Goal: Find contact information: Find contact information

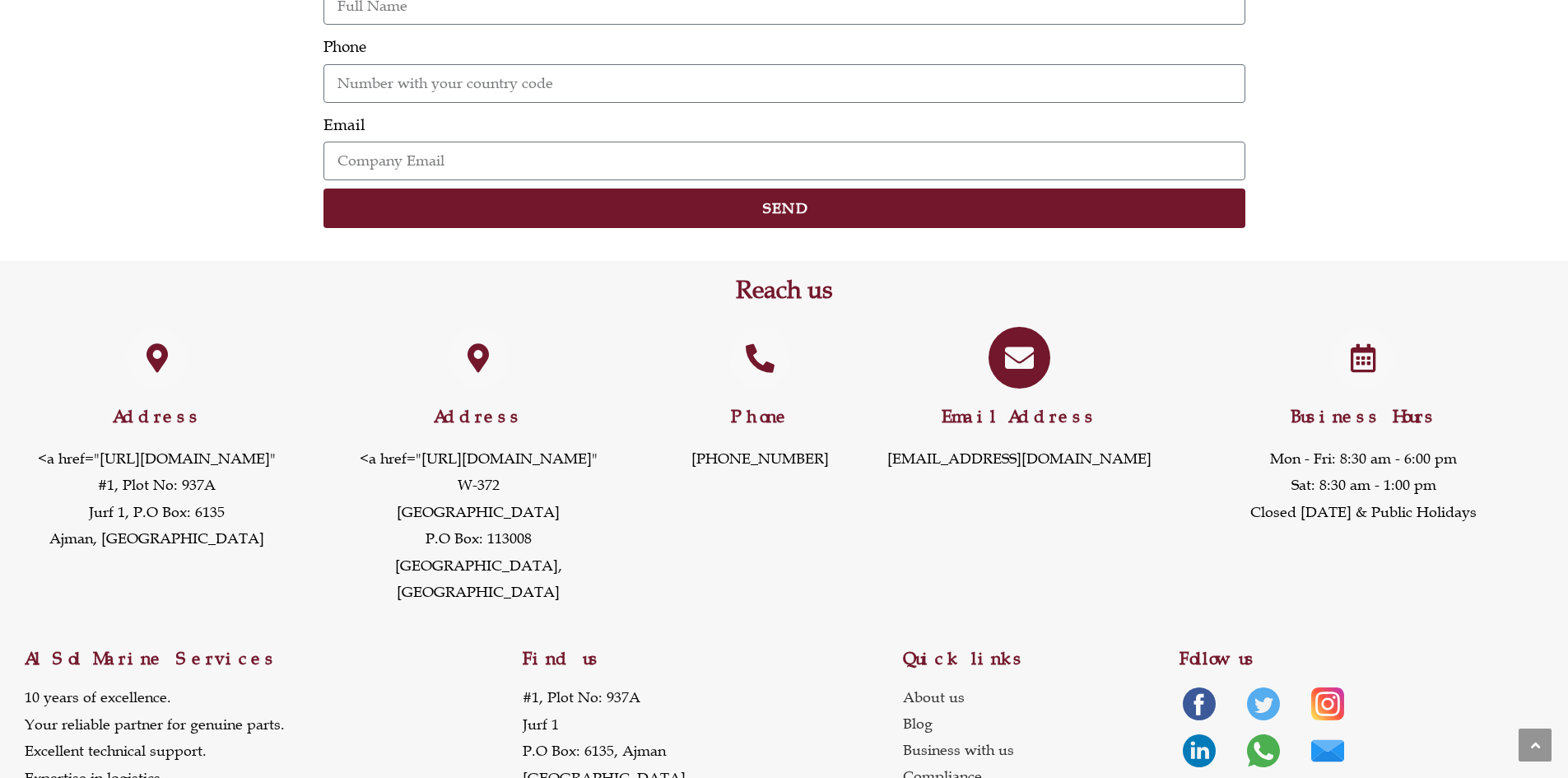
scroll to position [2057, 0]
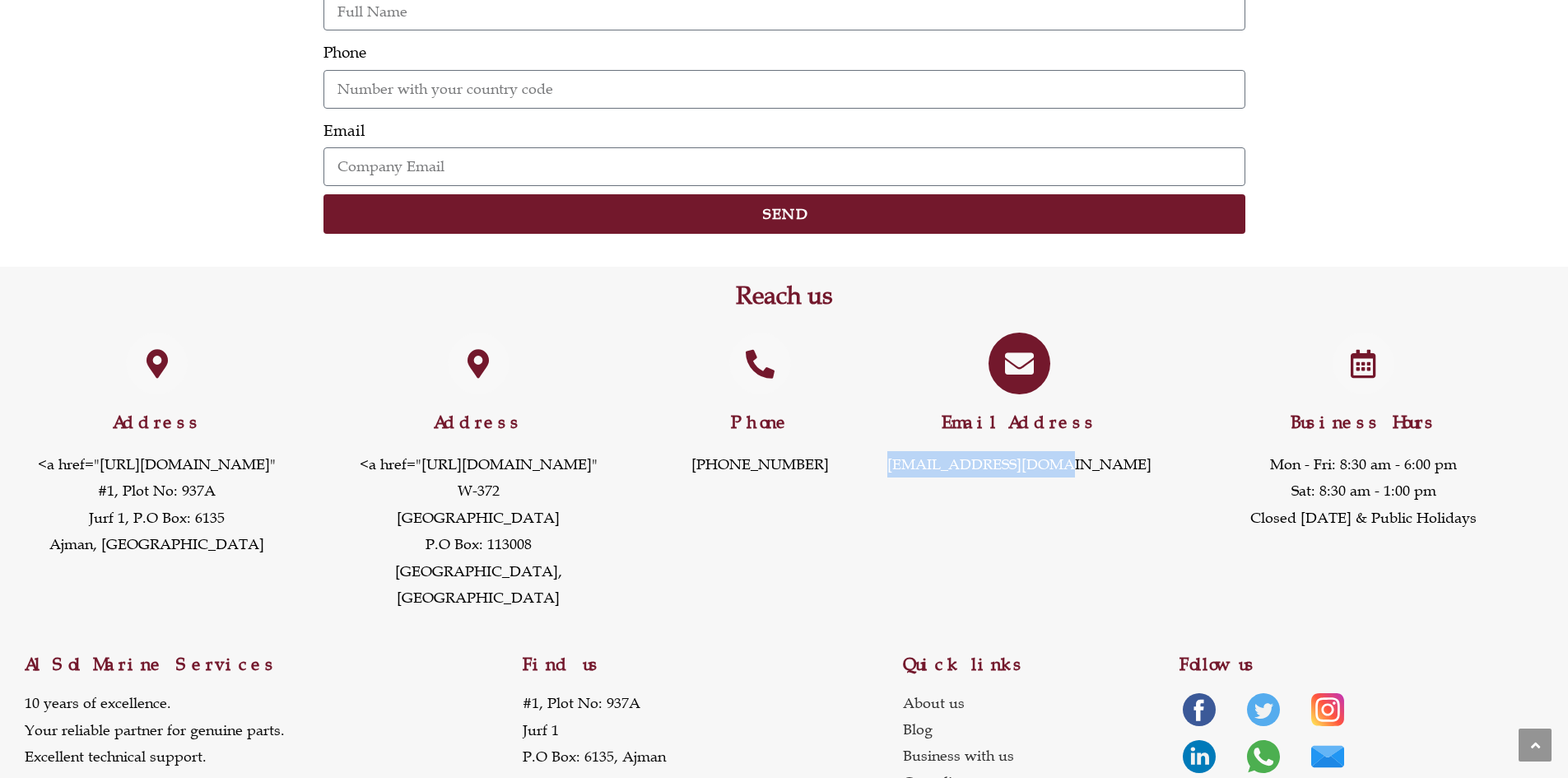
drag, startPoint x: 1103, startPoint y: 469, endPoint x: 926, endPoint y: 467, distance: 177.0
click at [924, 467] on p "[EMAIL_ADDRESS][DOMAIN_NAME]" at bounding box center [1019, 464] width 266 height 26
copy link "[EMAIL_ADDRESS][DOMAIN_NAME]"
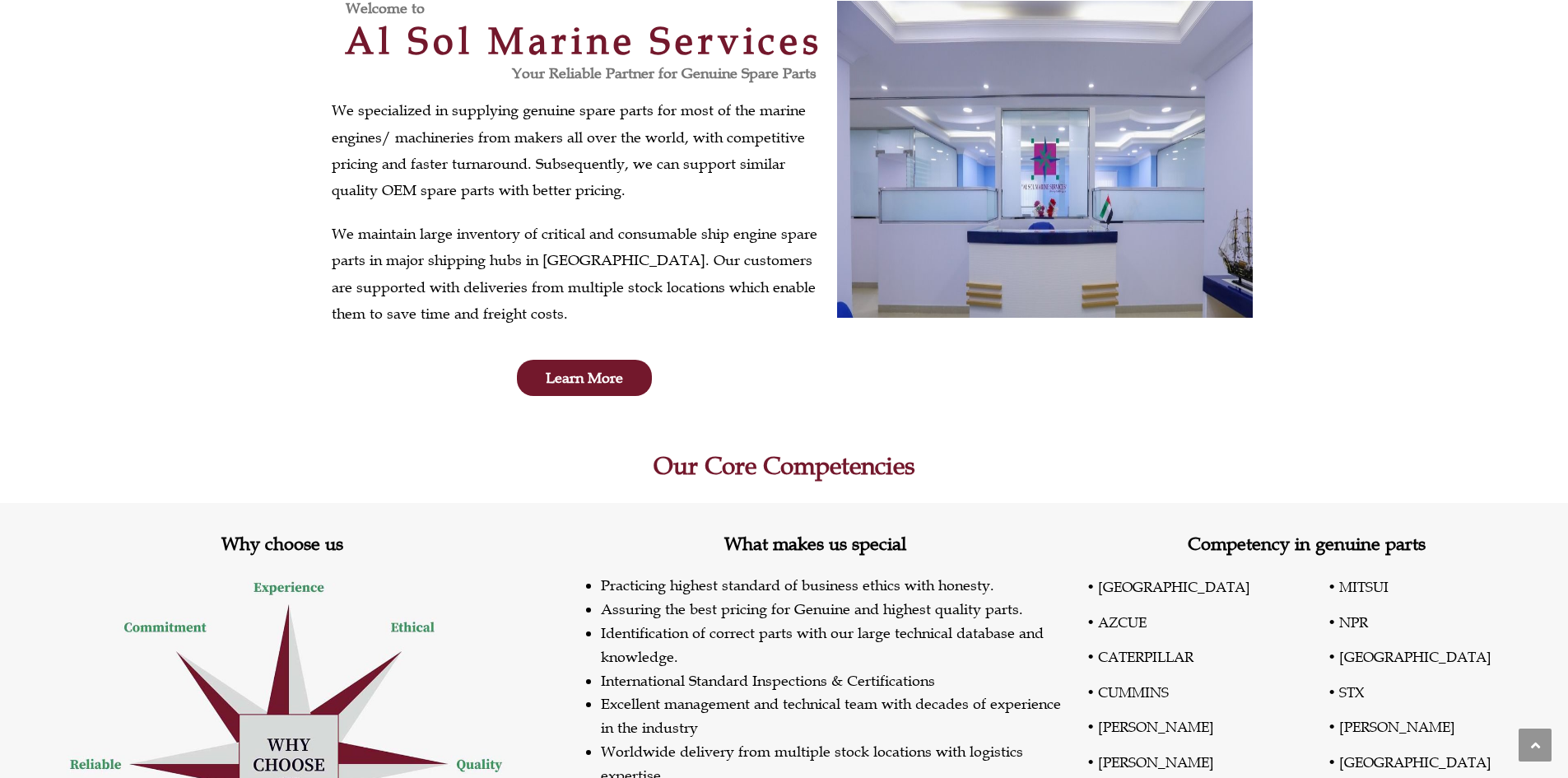
scroll to position [0, 0]
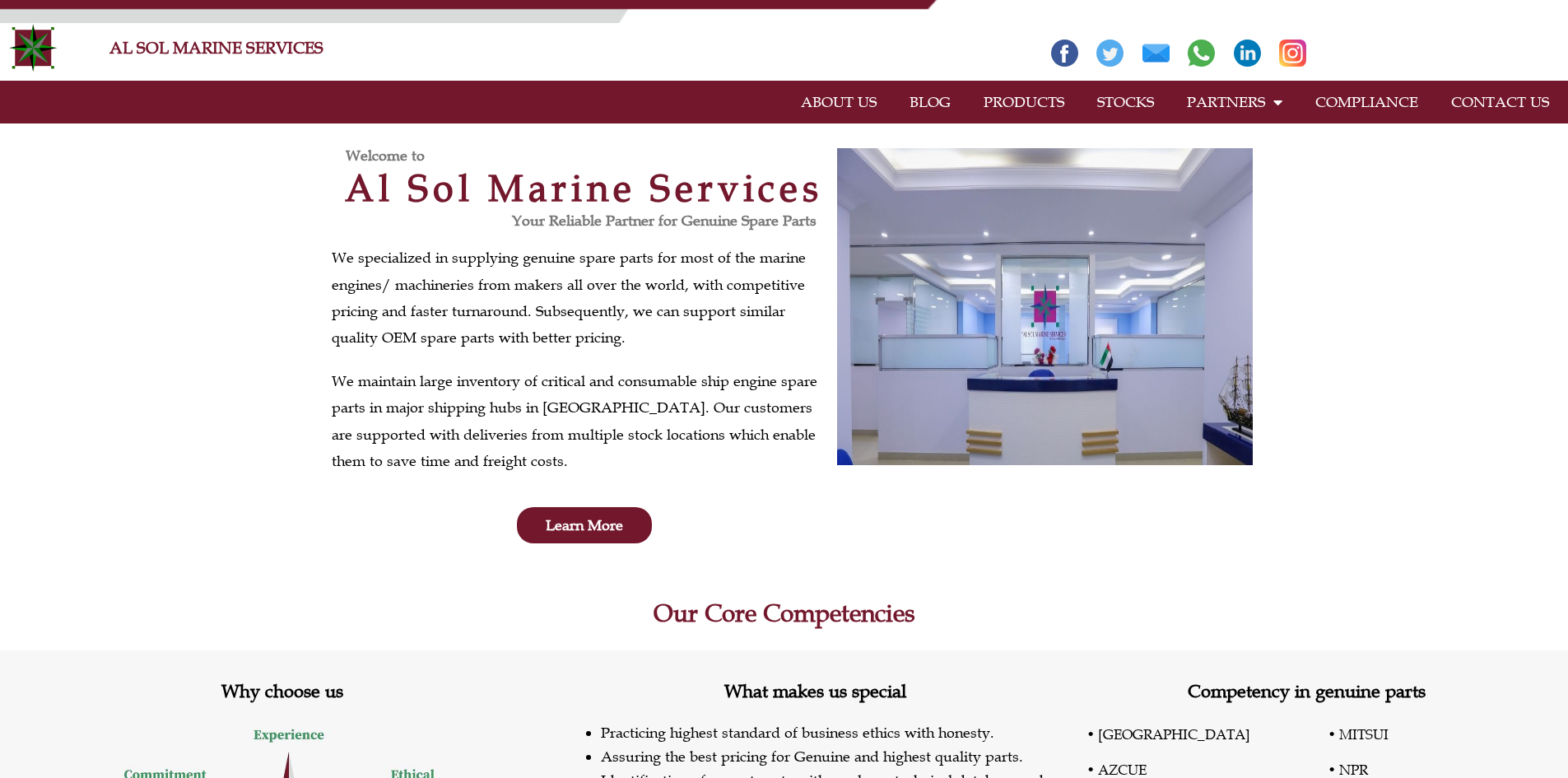
click at [1467, 102] on link "CONTACT US" at bounding box center [1499, 102] width 131 height 38
